Goal: Find contact information: Find contact information

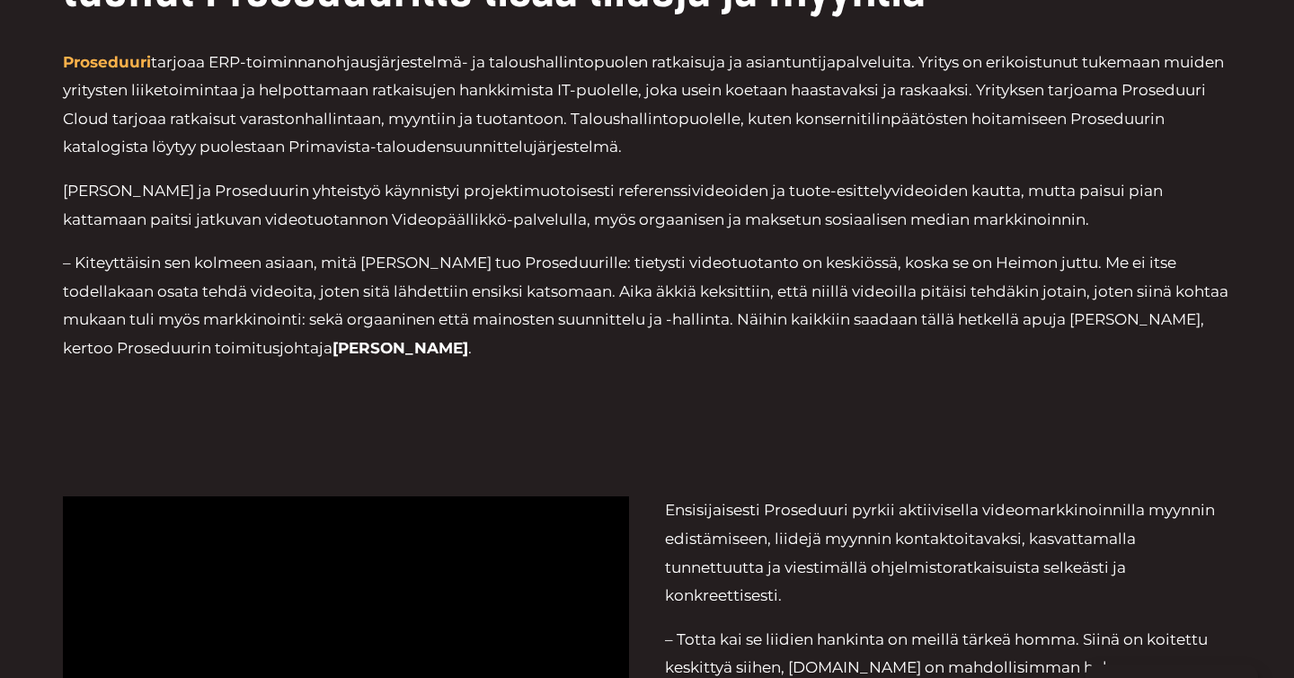
scroll to position [561, 0]
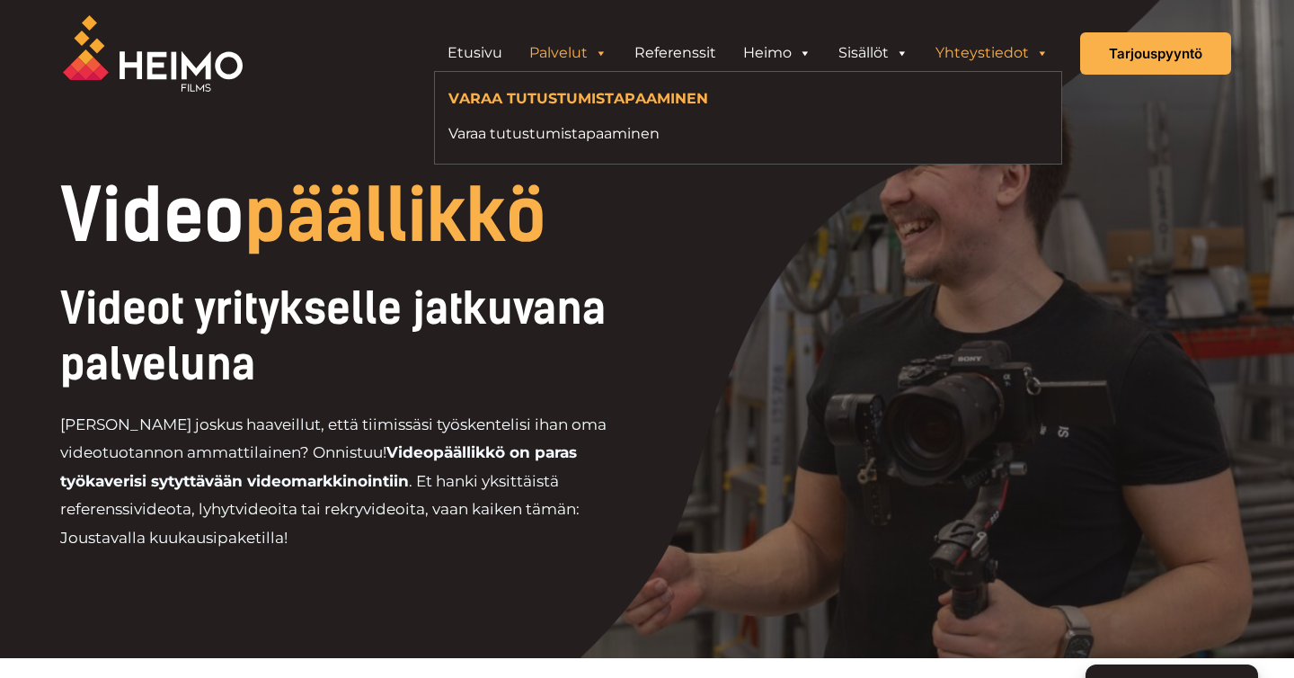
click at [978, 51] on link "Yhteystiedot" at bounding box center [992, 53] width 140 height 36
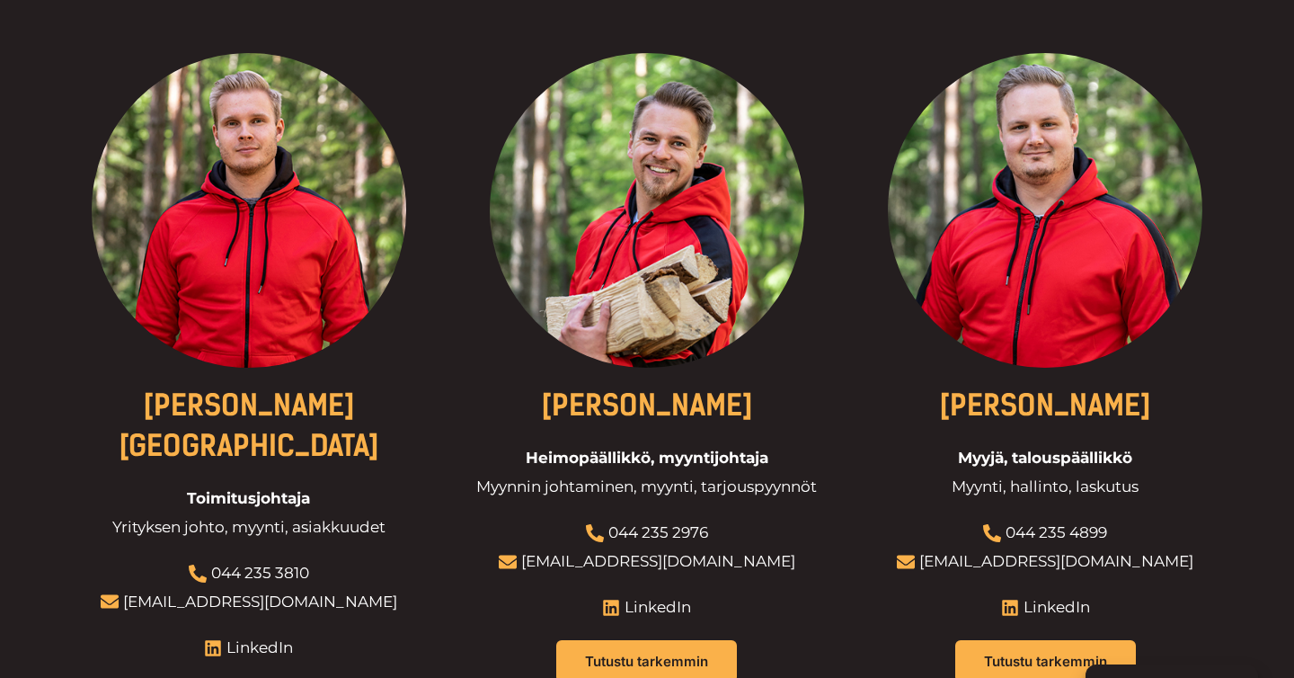
scroll to position [718, 0]
